Goal: Information Seeking & Learning: Learn about a topic

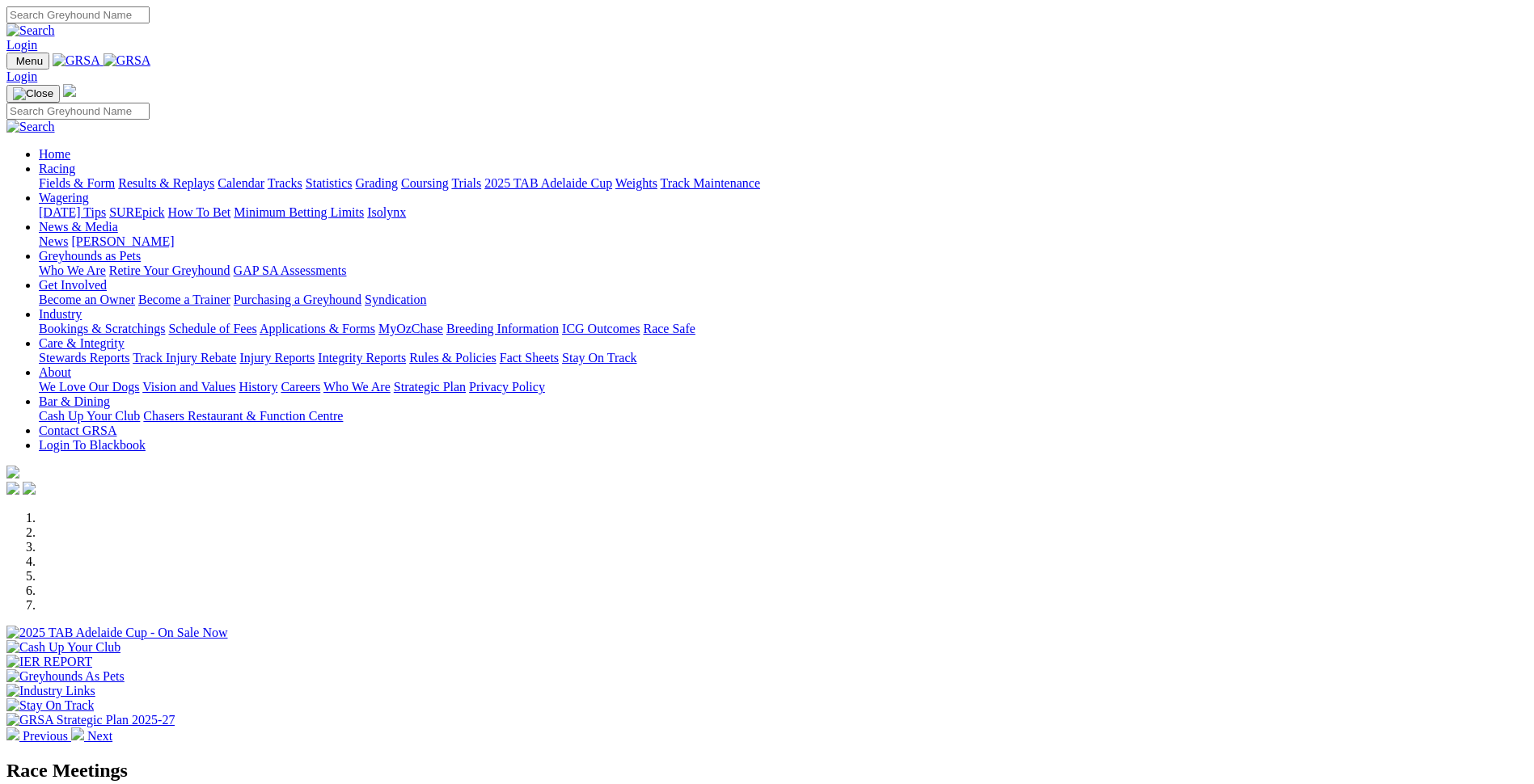
click at [214, 176] on link "Results & Replays" at bounding box center [166, 183] width 96 height 14
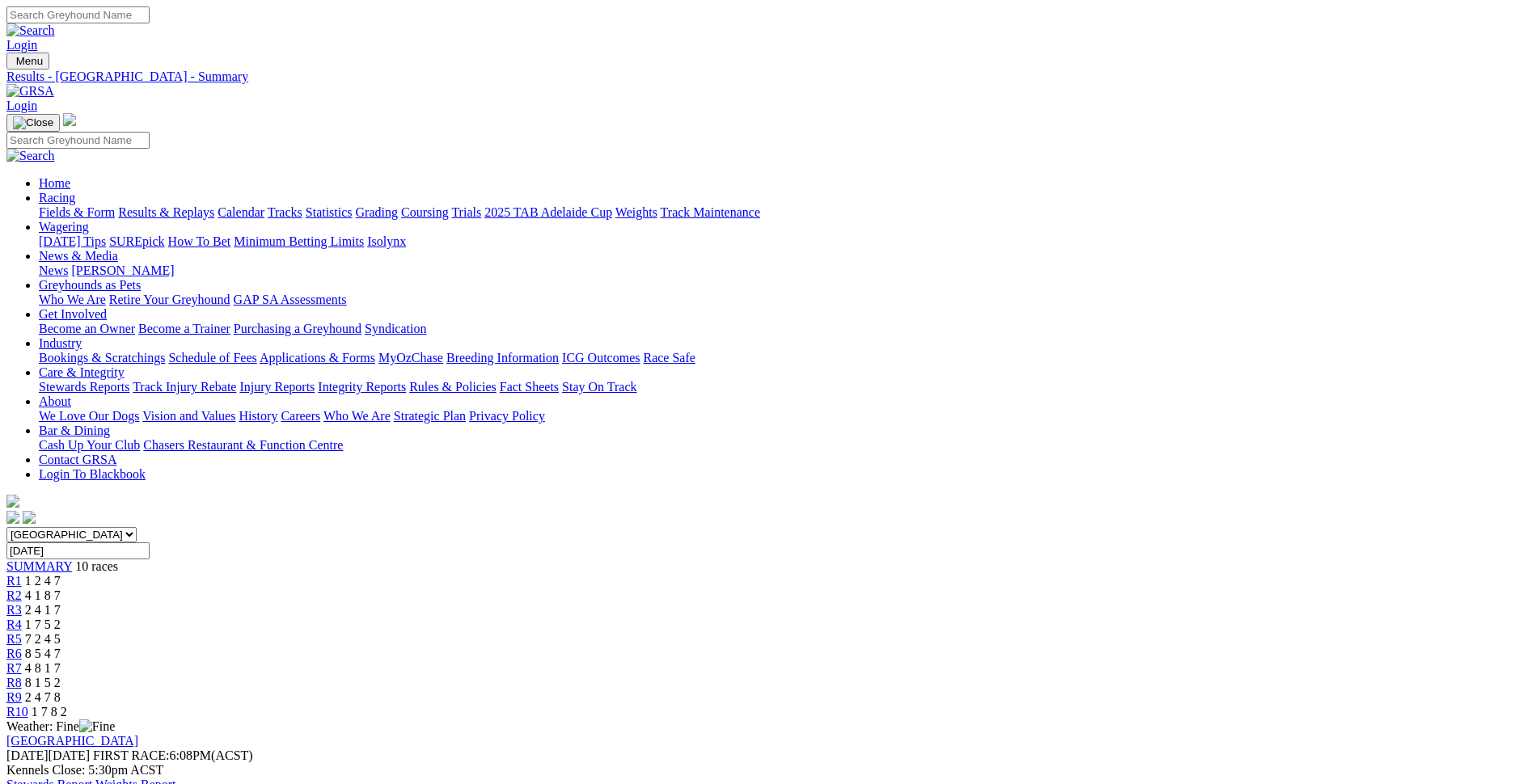
click at [92, 778] on link "Stewards Report" at bounding box center [50, 785] width 86 height 14
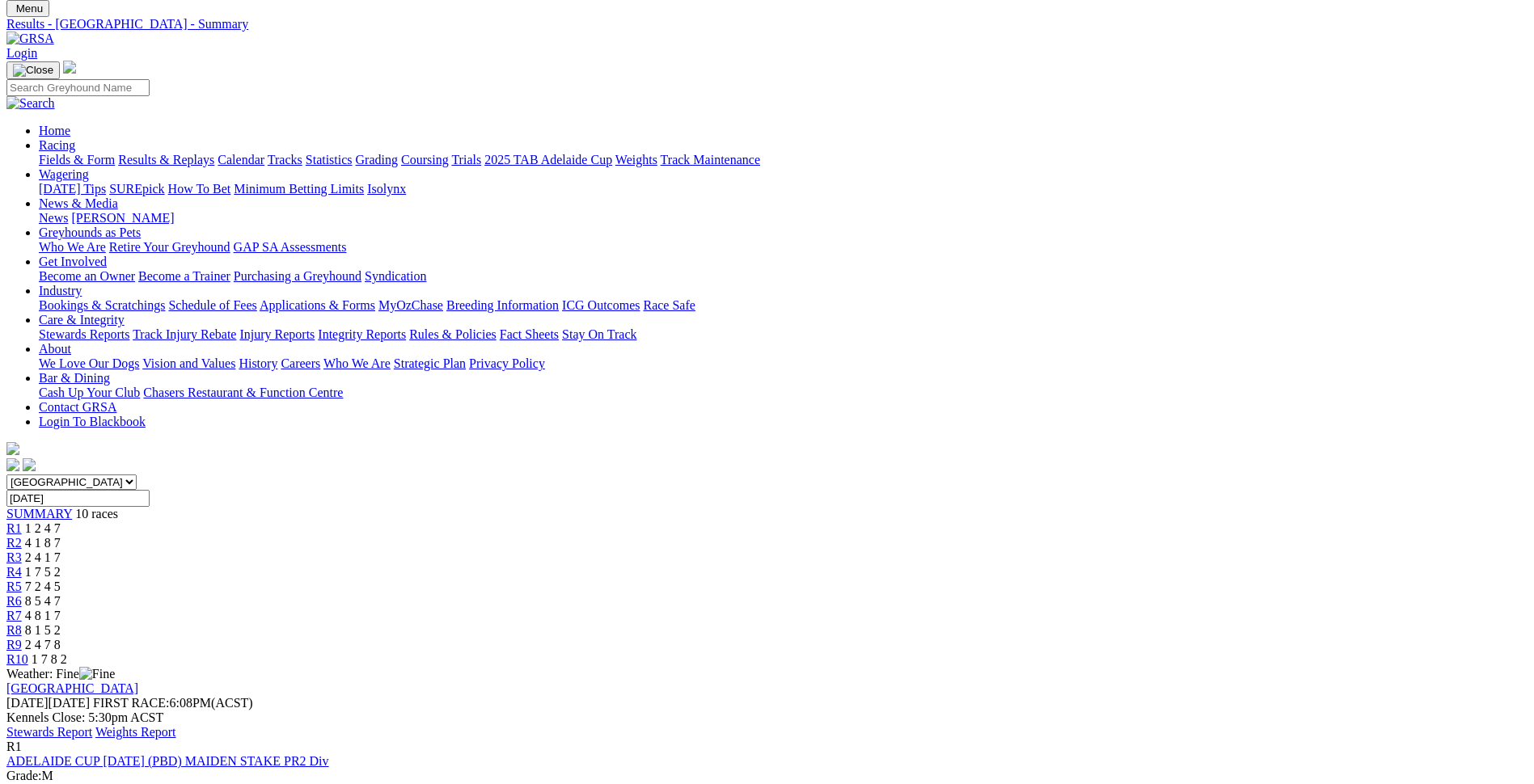
scroll to position [81, 0]
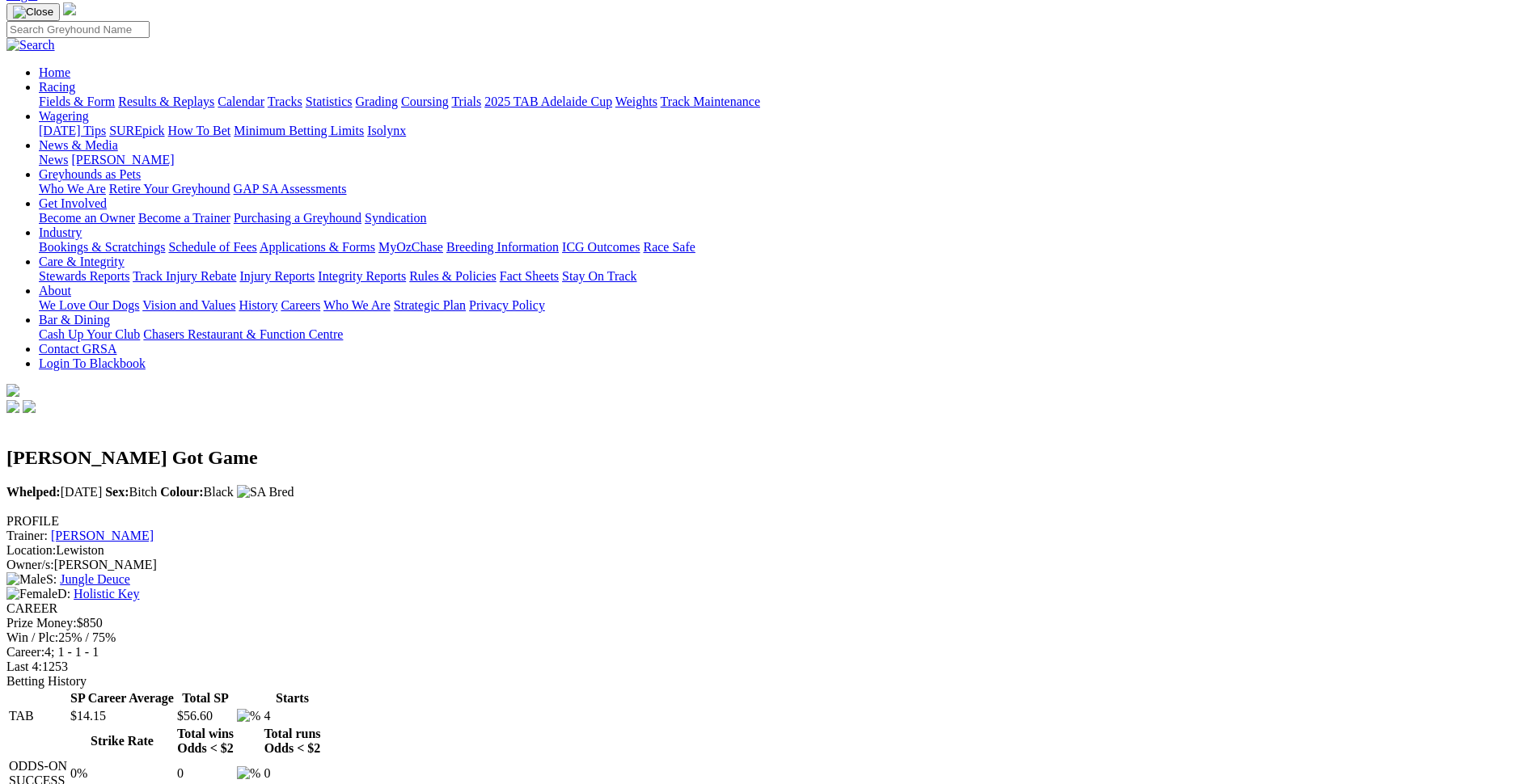
scroll to position [161, 0]
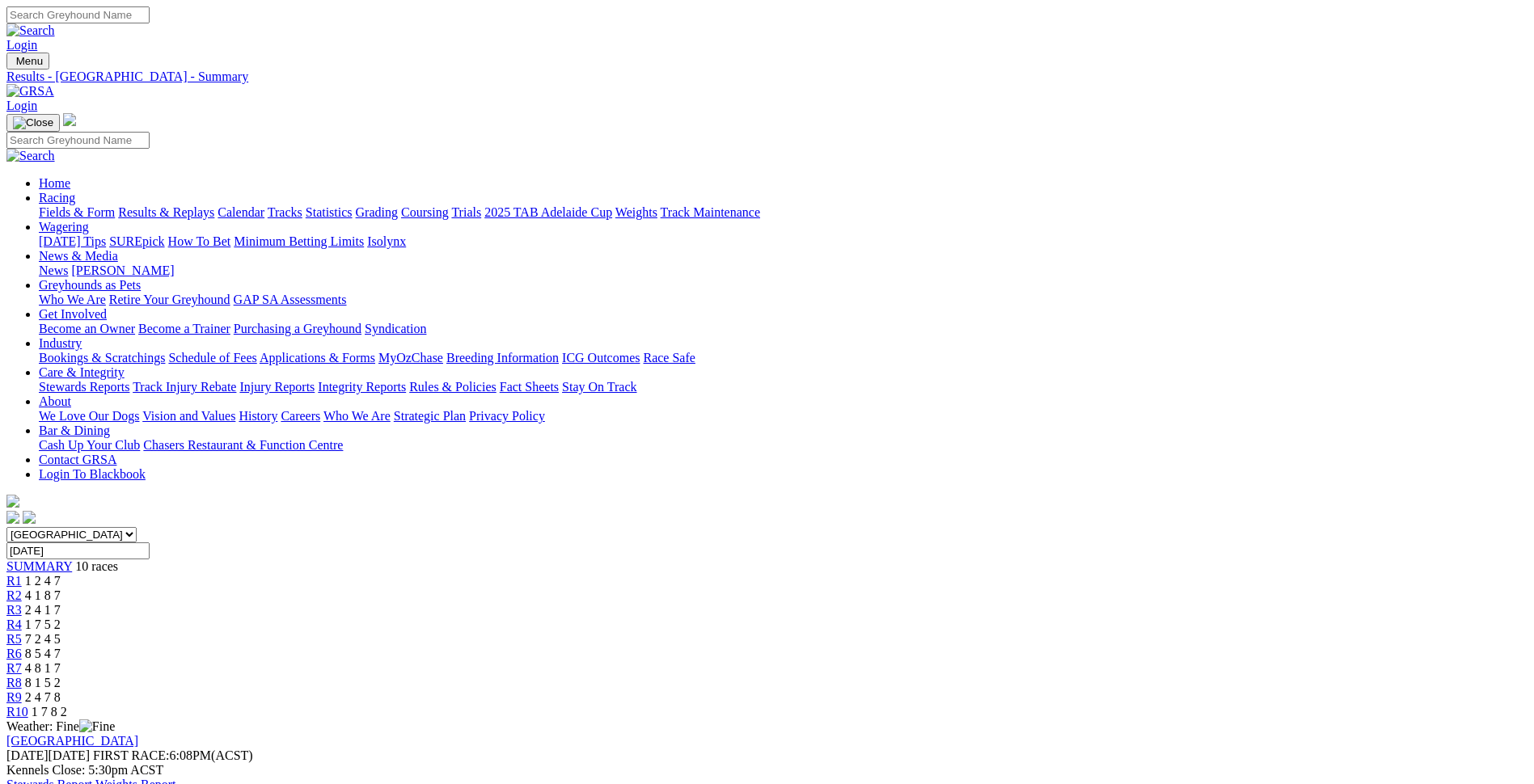
scroll to position [39, 0]
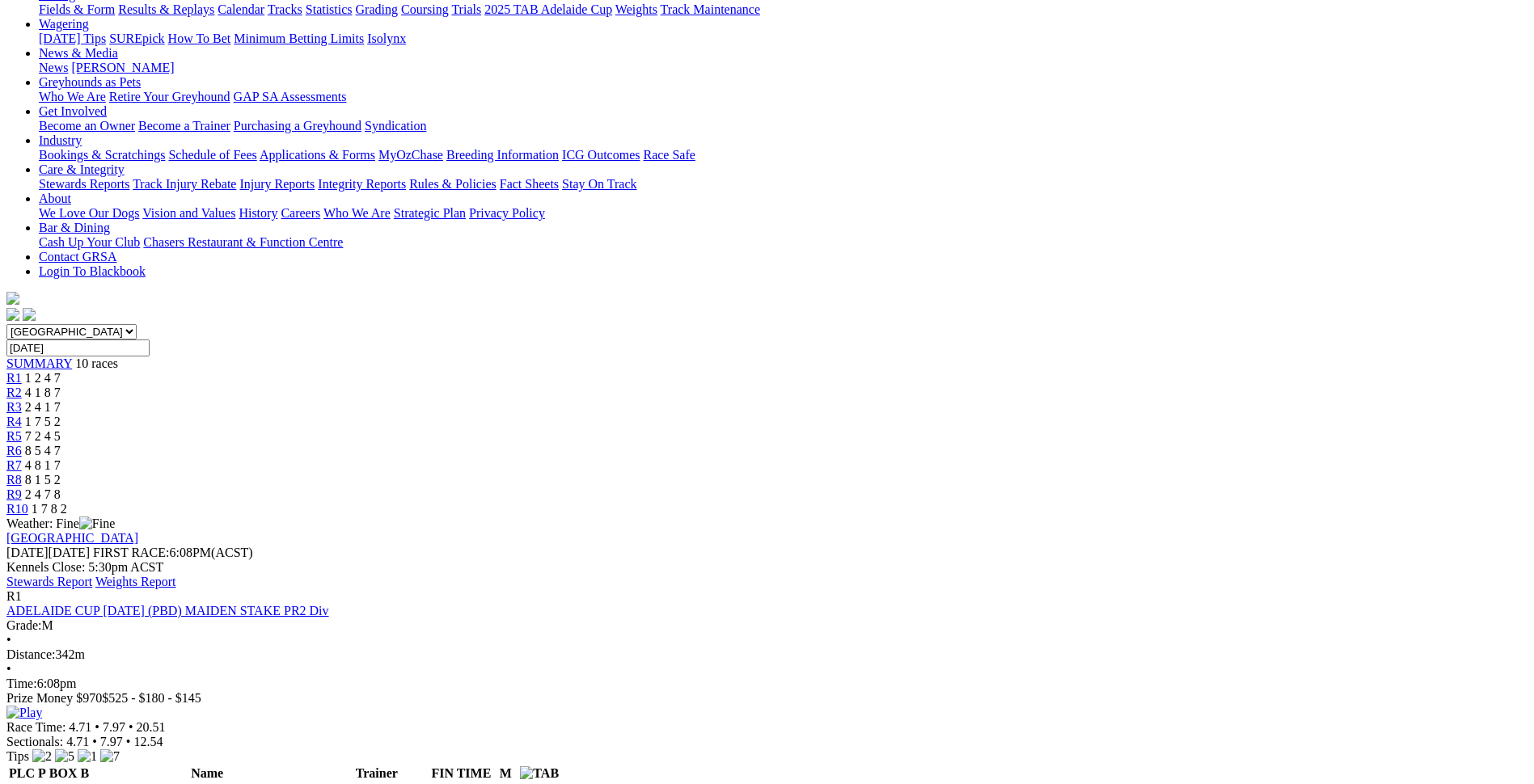
scroll to position [282, 0]
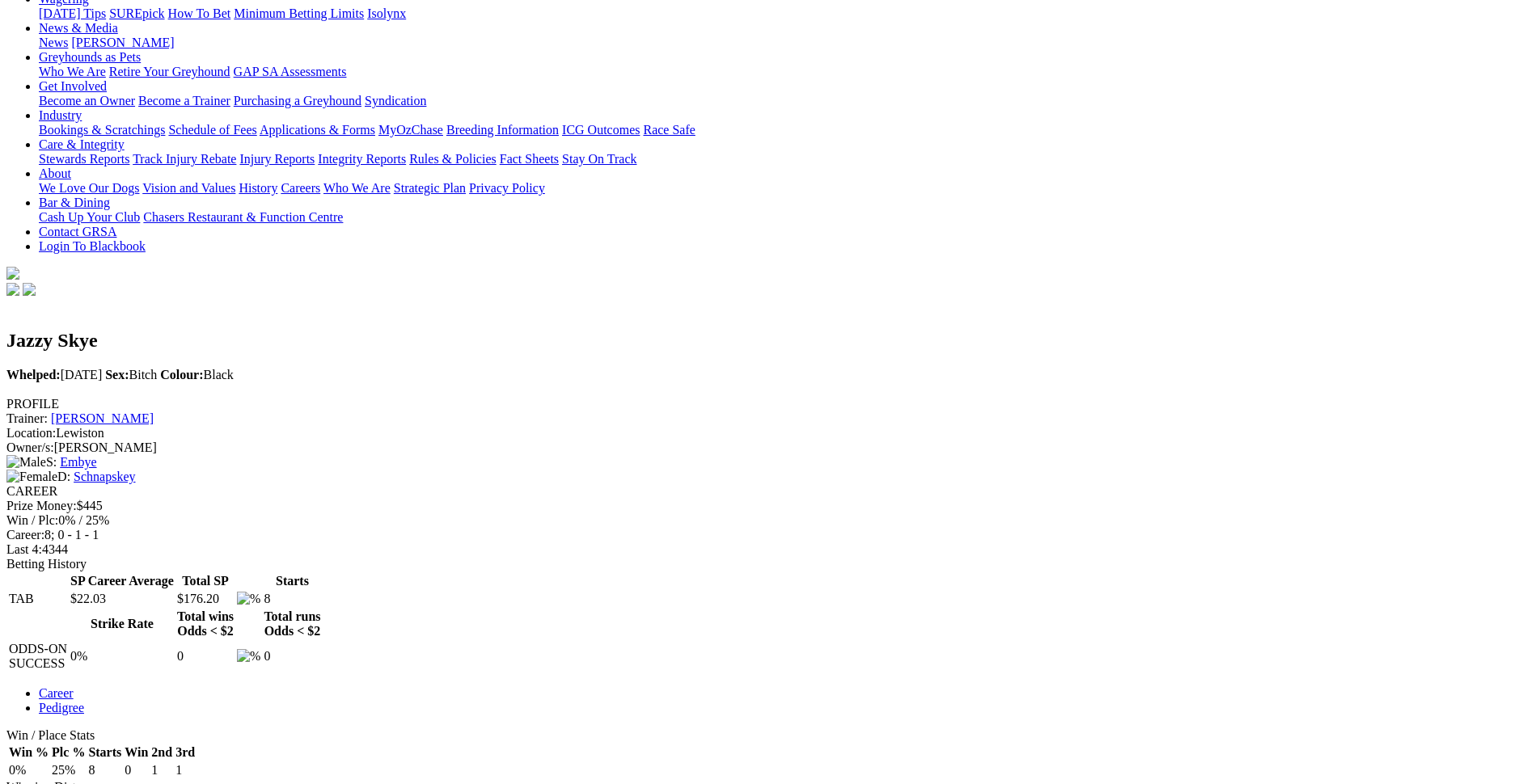
scroll to position [242, 0]
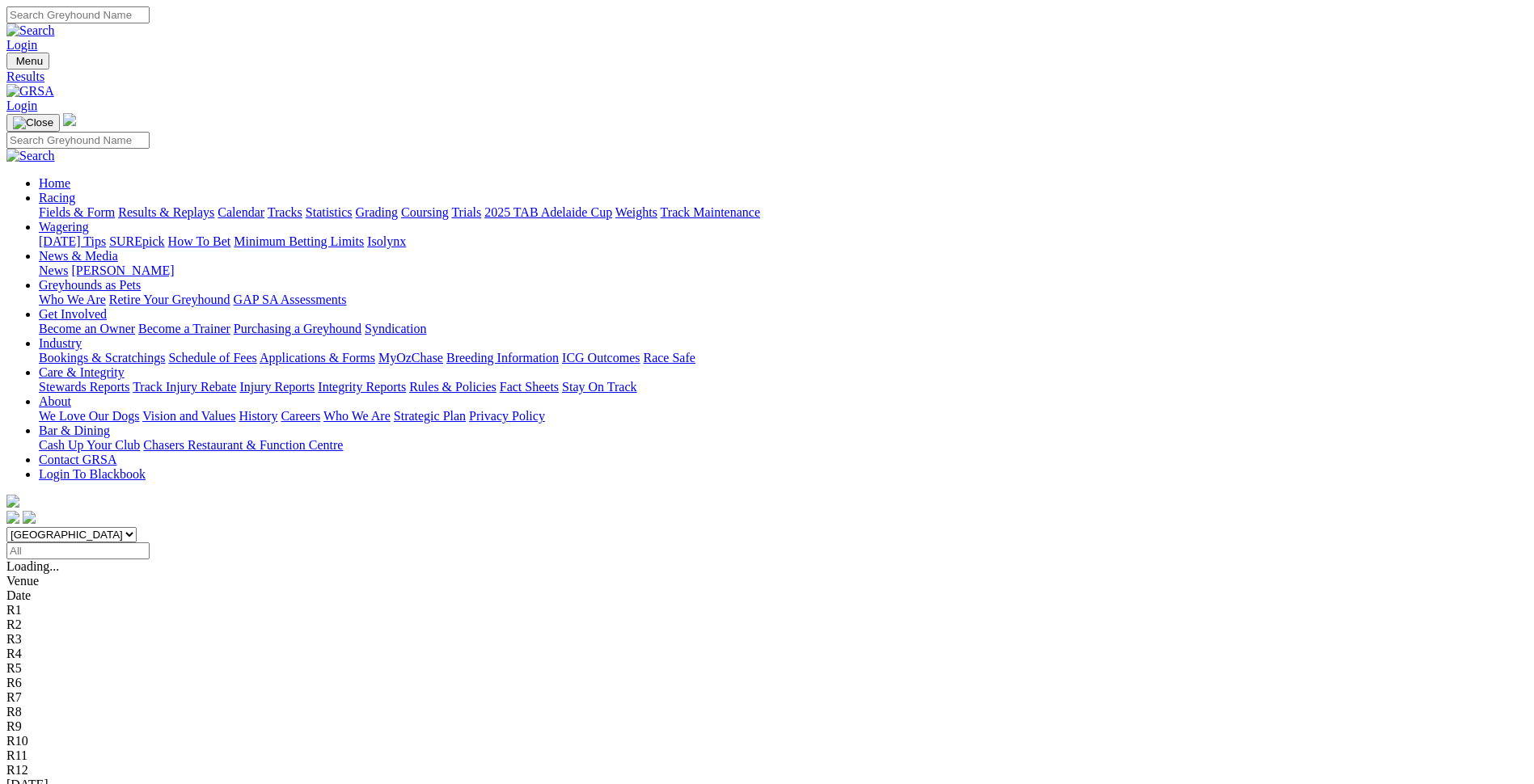
click at [115, 205] on link "Fields & Form" at bounding box center [76, 212] width 76 height 14
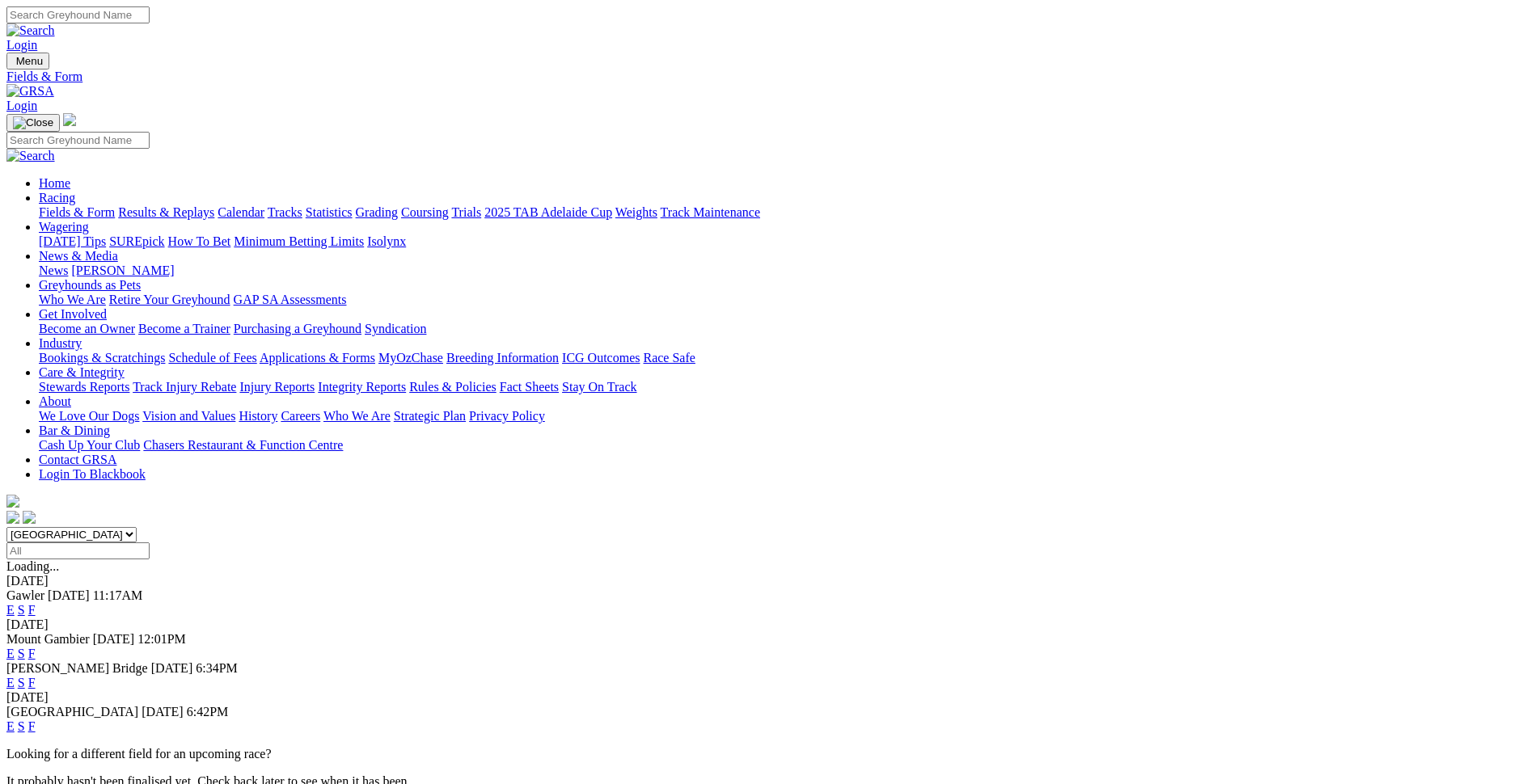
click at [125, 366] on link "Care & Integrity" at bounding box center [82, 373] width 86 height 14
click at [406, 380] on link "Integrity Reports" at bounding box center [362, 386] width 88 height 14
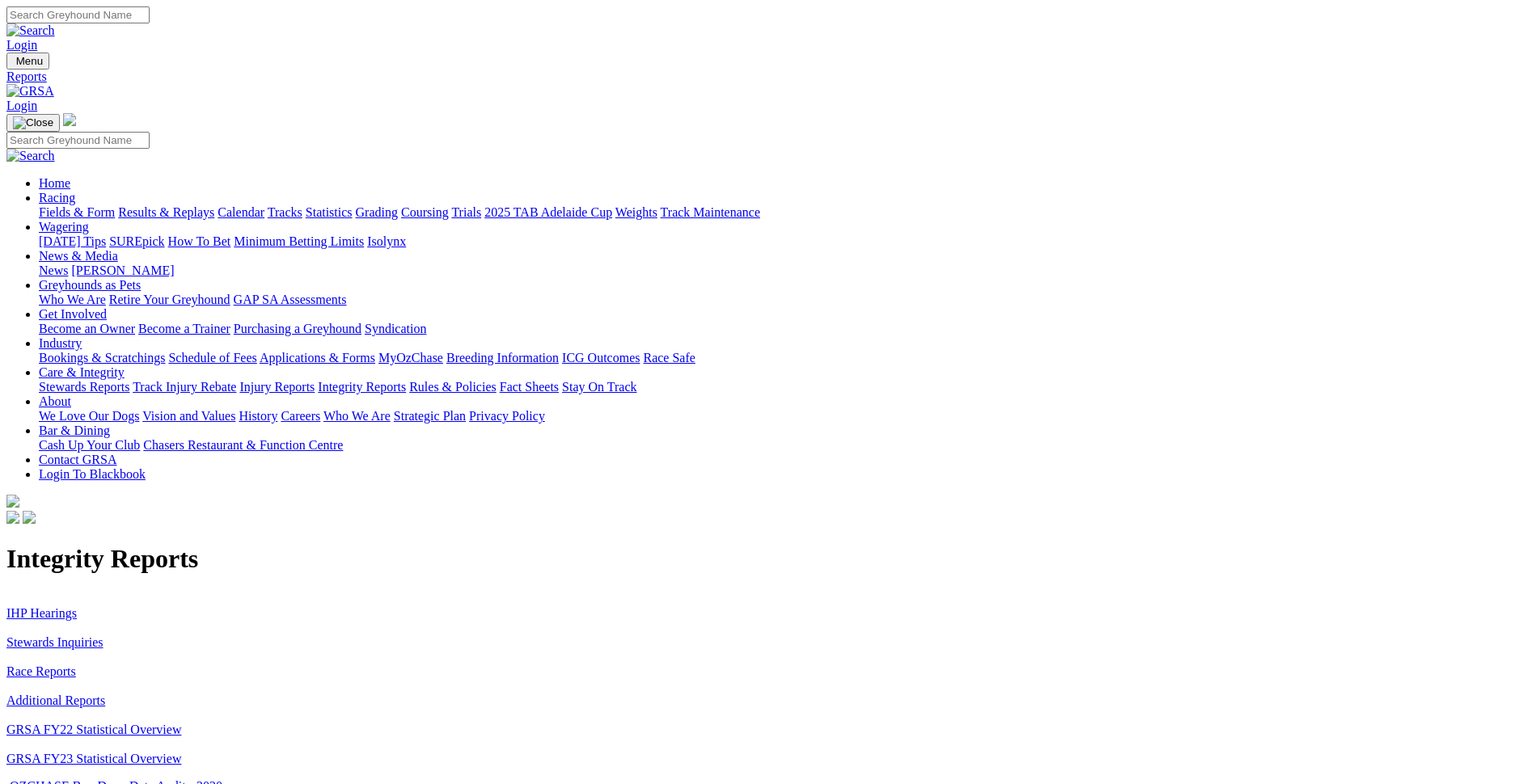
click at [104, 635] on link "Stewards Inquiries" at bounding box center [55, 642] width 97 height 14
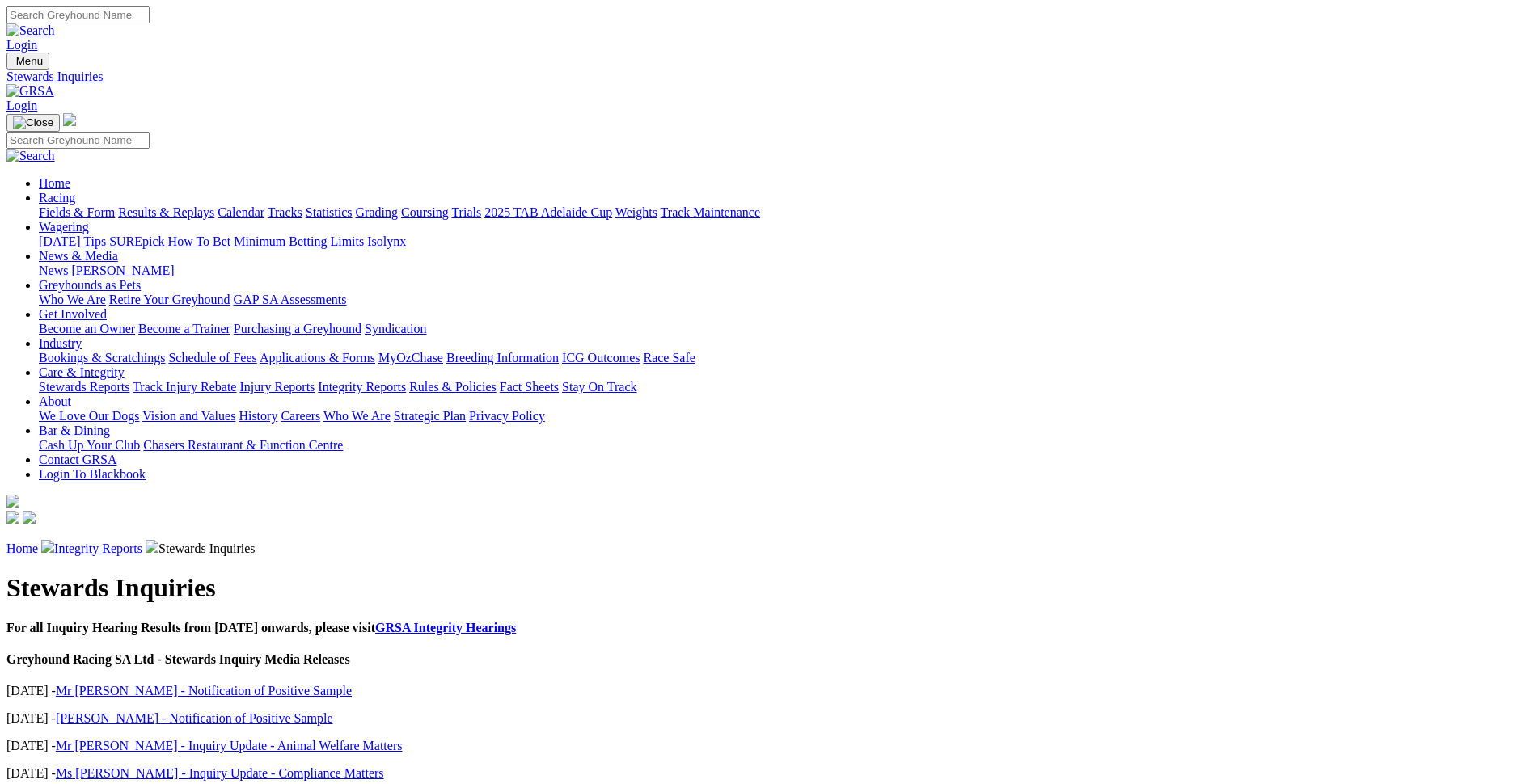
click at [143, 542] on link "Integrity Reports" at bounding box center [98, 549] width 88 height 14
